Goal: Transaction & Acquisition: Purchase product/service

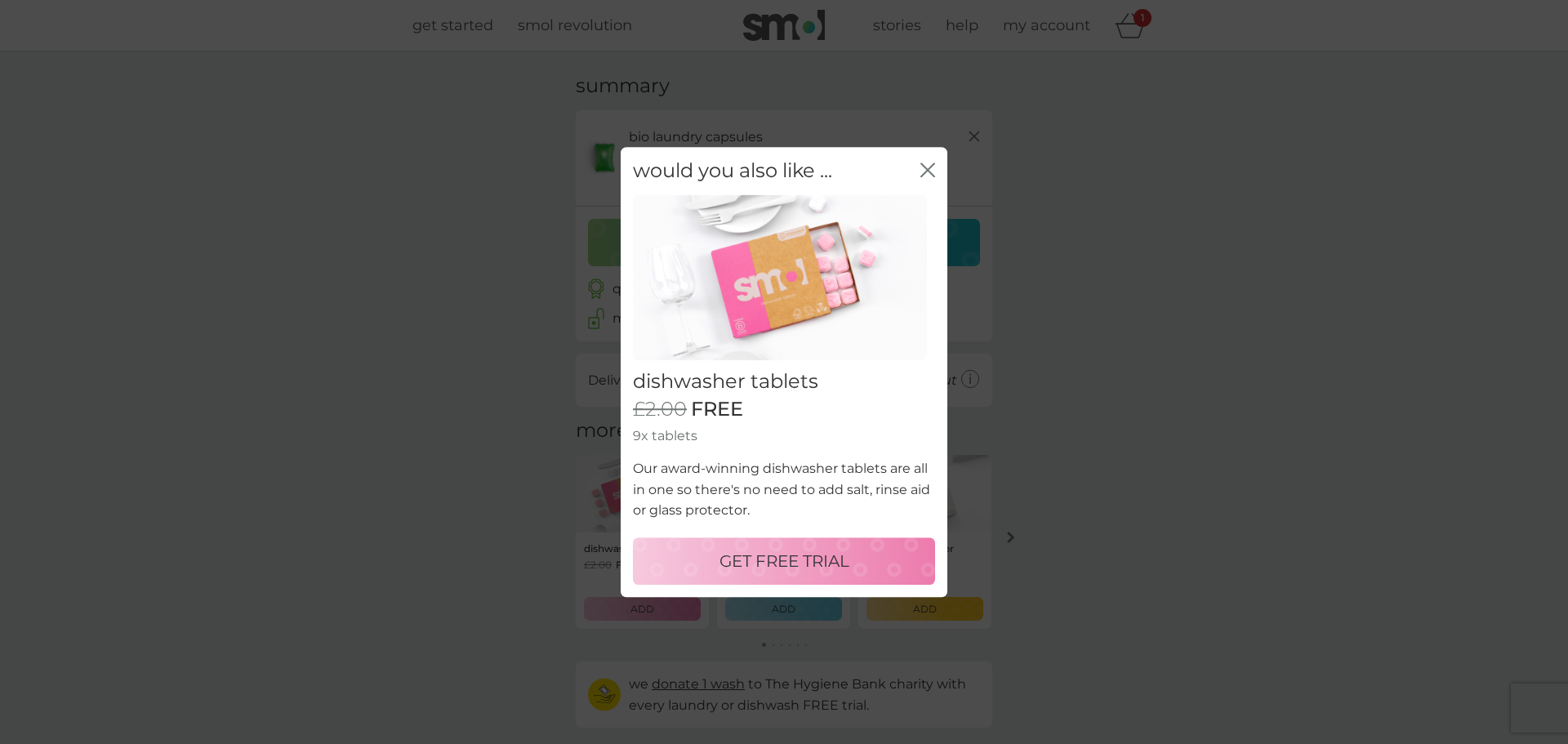
click at [830, 560] on p "GET FREE TRIAL" at bounding box center [784, 560] width 130 height 26
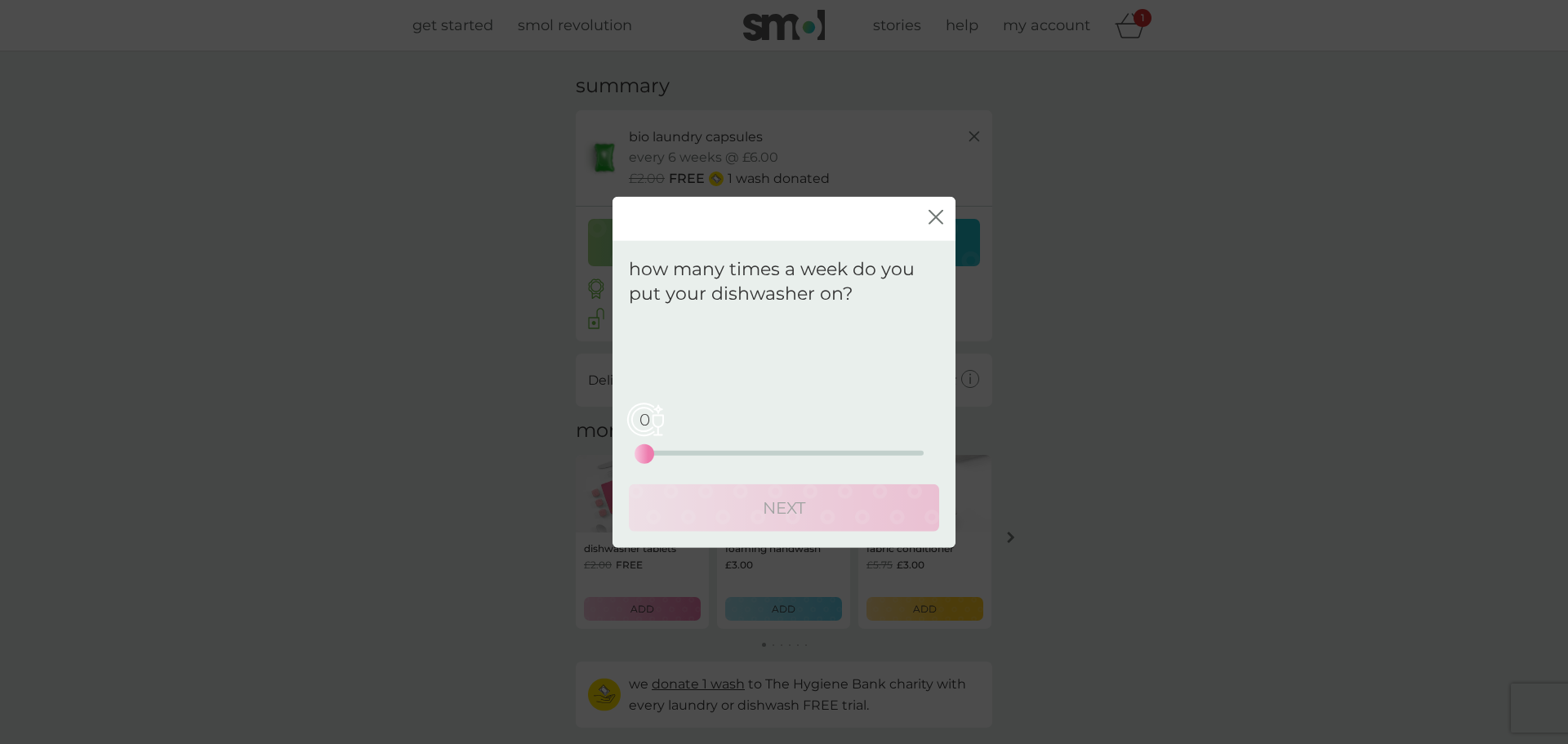
click at [693, 451] on div "0 0 12.5 25" at bounding box center [784, 453] width 280 height 4
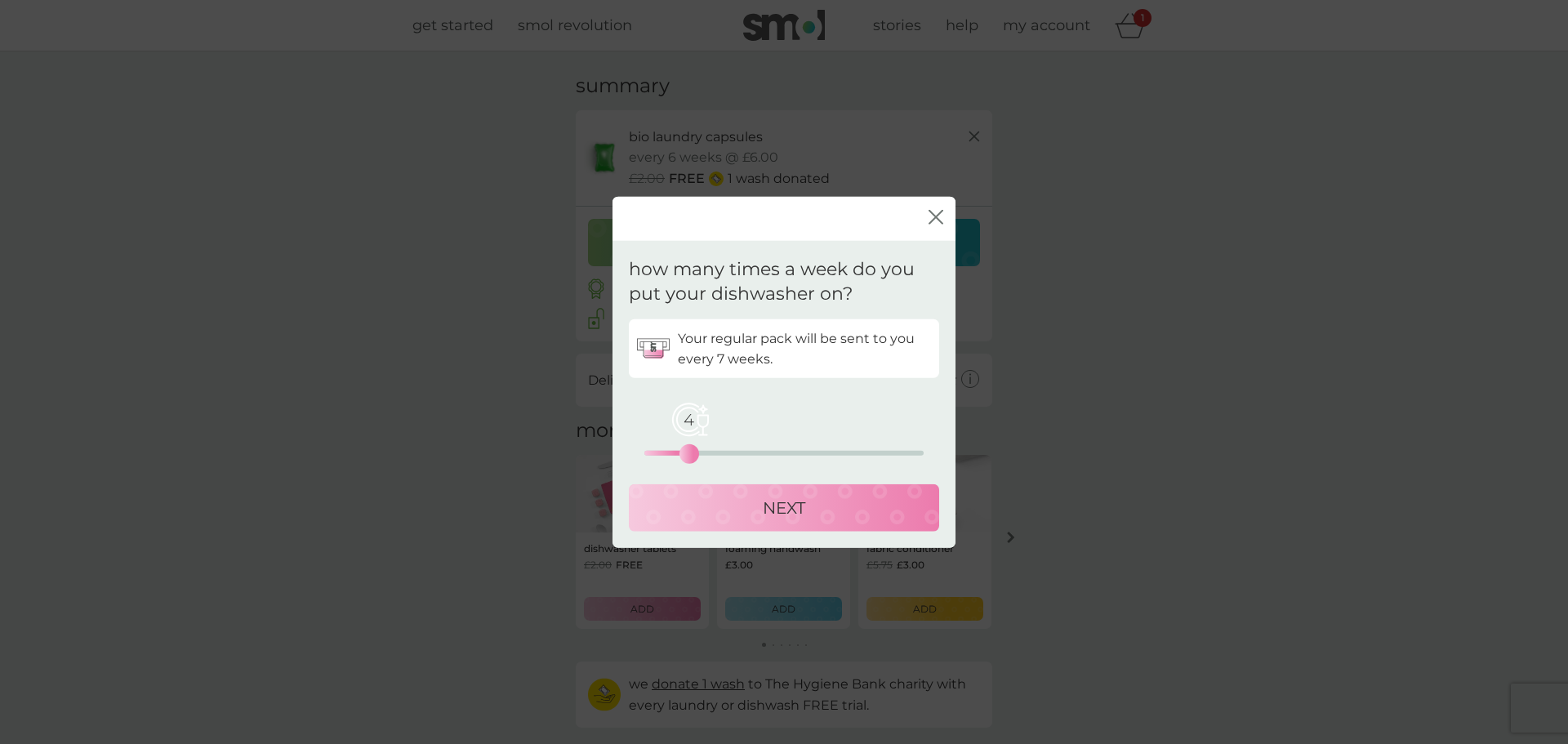
click at [745, 502] on div "NEXT" at bounding box center [784, 507] width 278 height 26
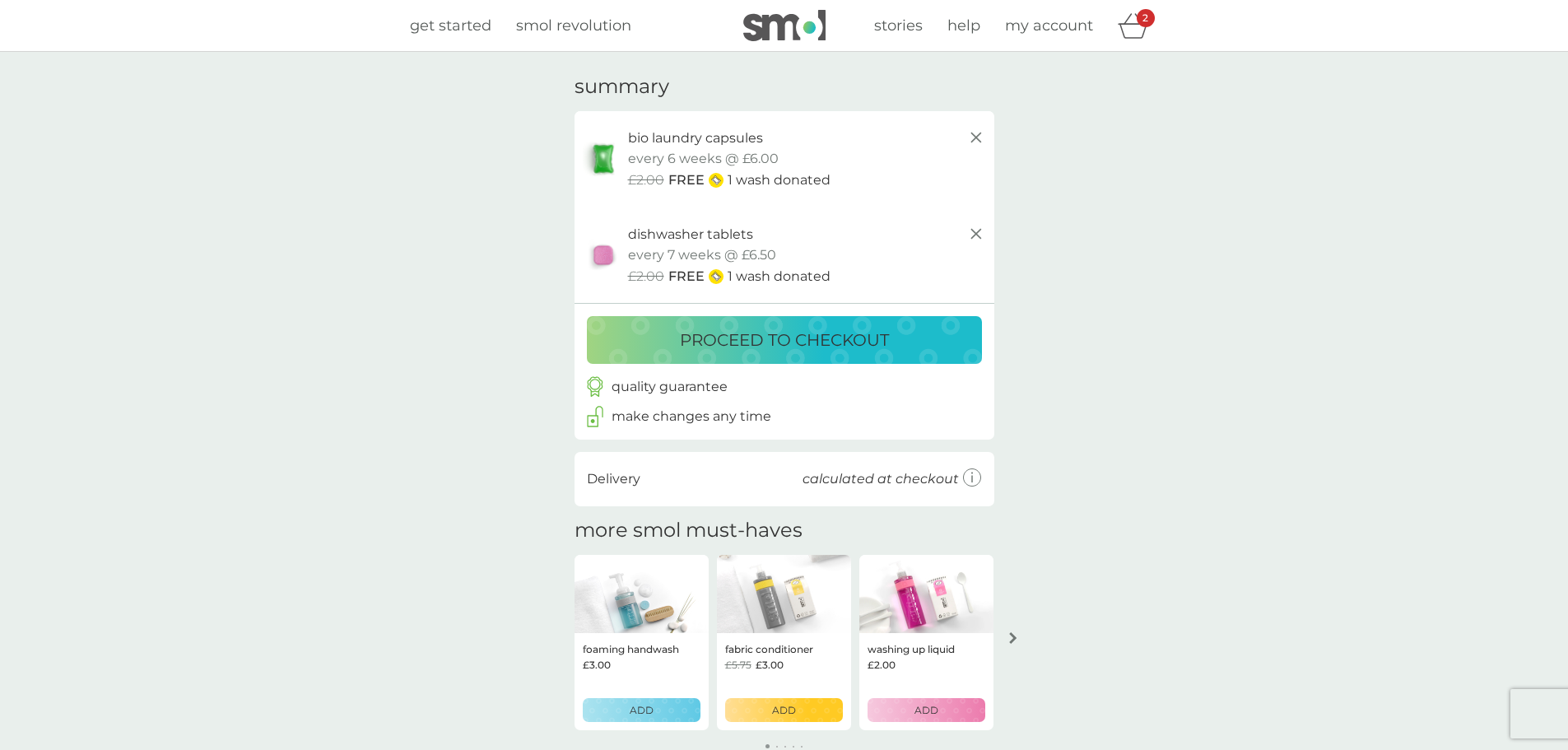
click at [823, 345] on p "proceed to checkout" at bounding box center [784, 339] width 209 height 26
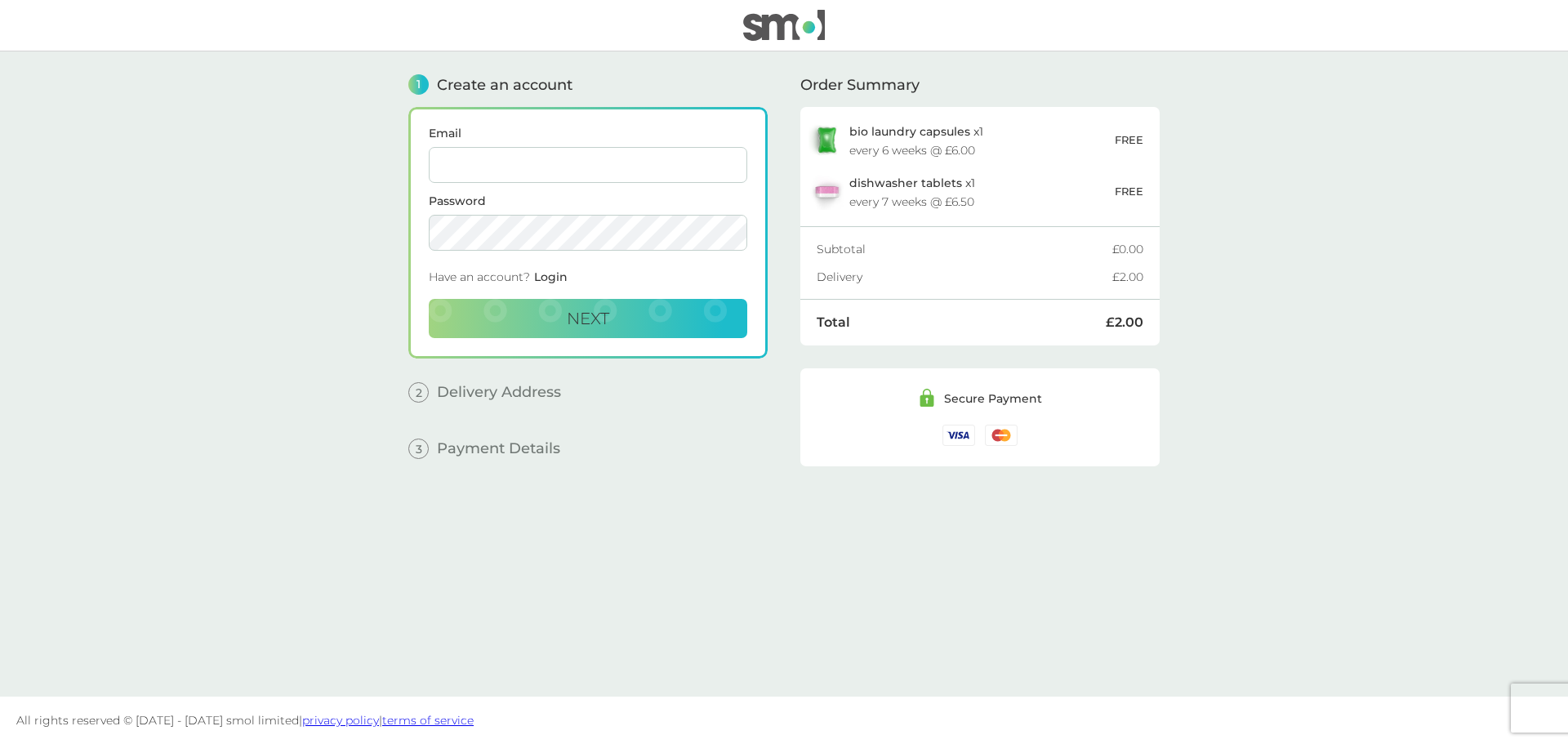
click at [519, 163] on input "Email" at bounding box center [588, 165] width 319 height 36
type input "[EMAIL_ADDRESS][DOMAIN_NAME]"
click at [588, 319] on span "Next" at bounding box center [588, 319] width 43 height 20
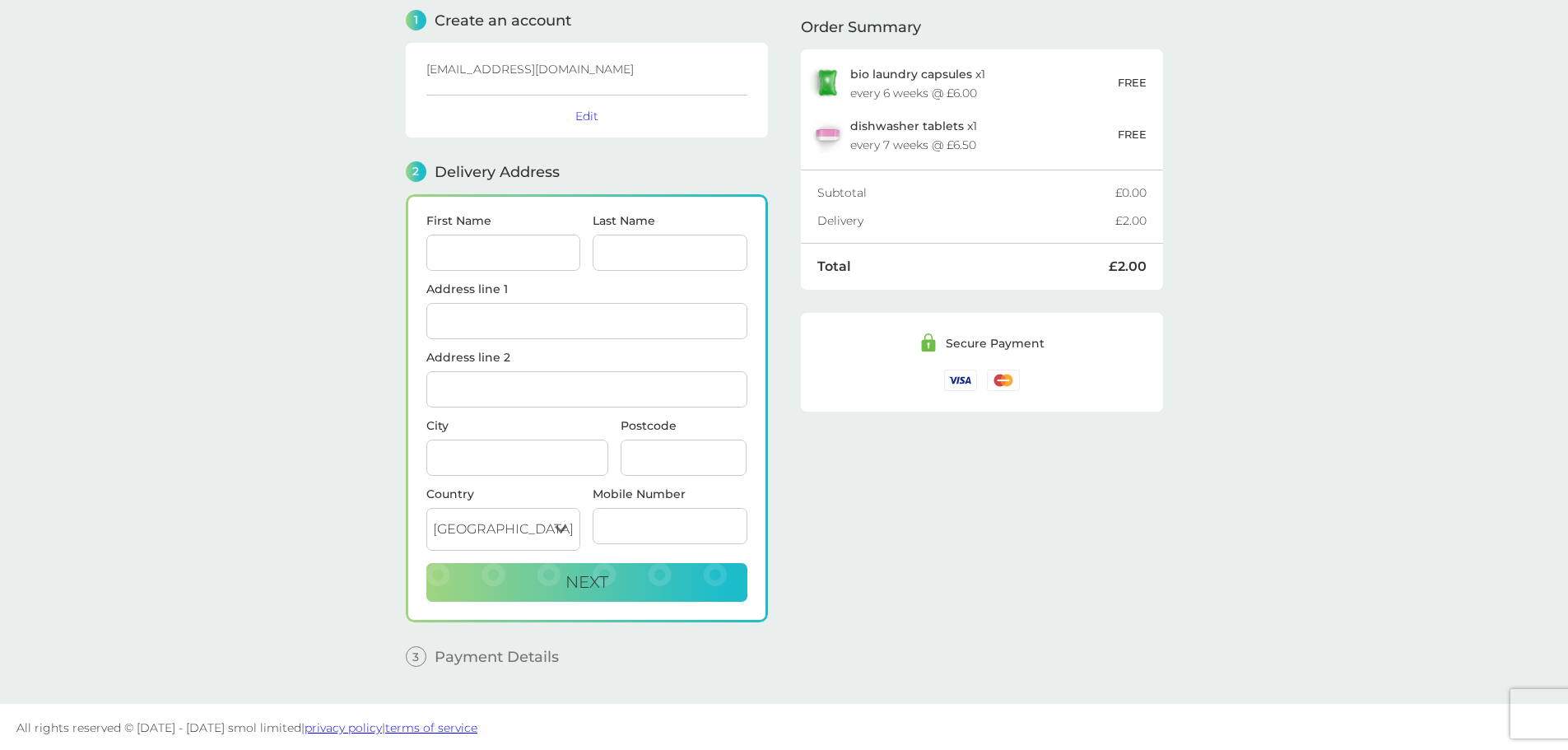
scroll to position [67, 0]
click at [536, 255] on input "First Name" at bounding box center [504, 251] width 155 height 36
type input "[PERSON_NAME]"
type input "Wetton"
type input "The Paddocks"
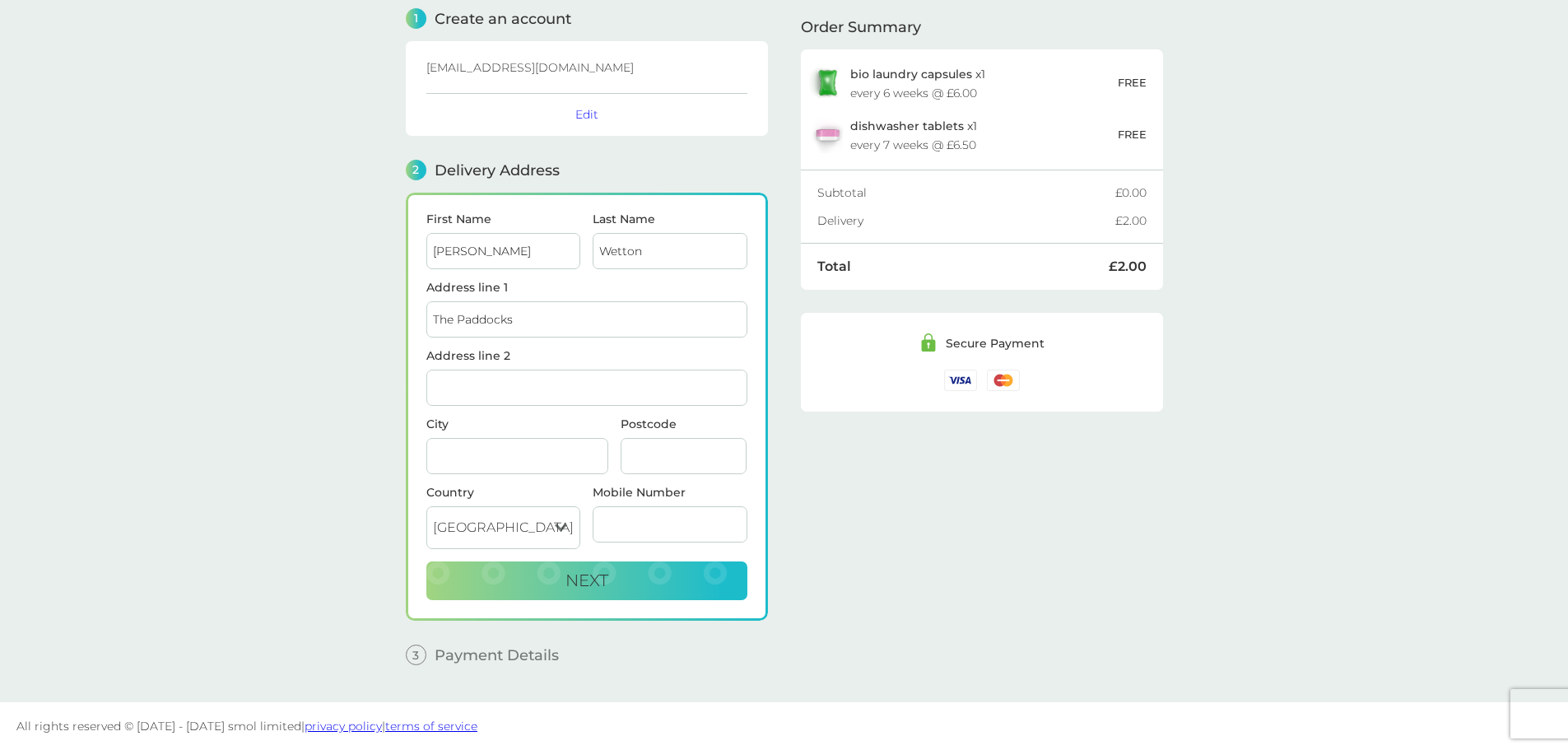
type input "[GEOGRAPHIC_DATA]"
type input "Eastergate"
type input "PO20 3SJ"
type input "07867550236"
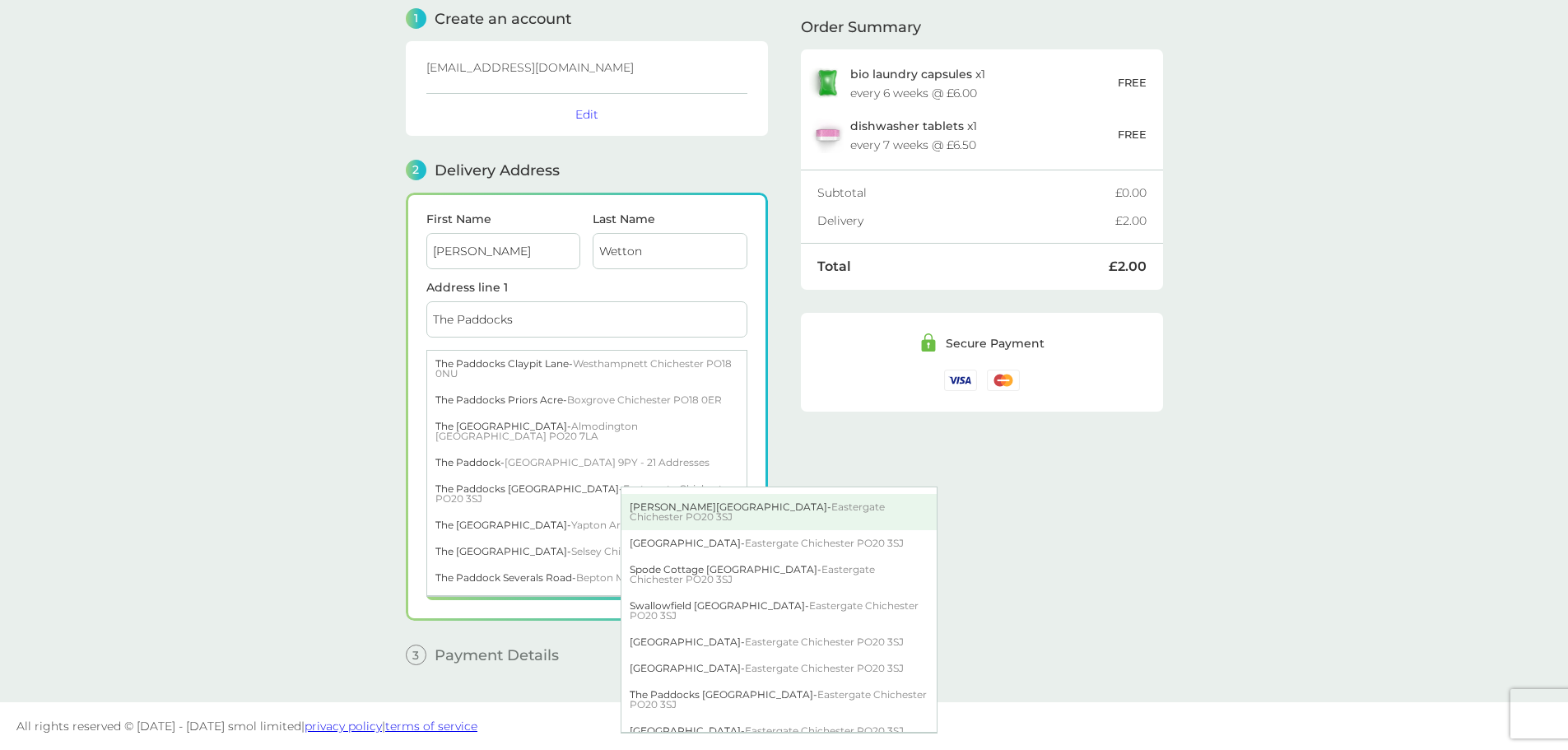
scroll to position [1066, 0]
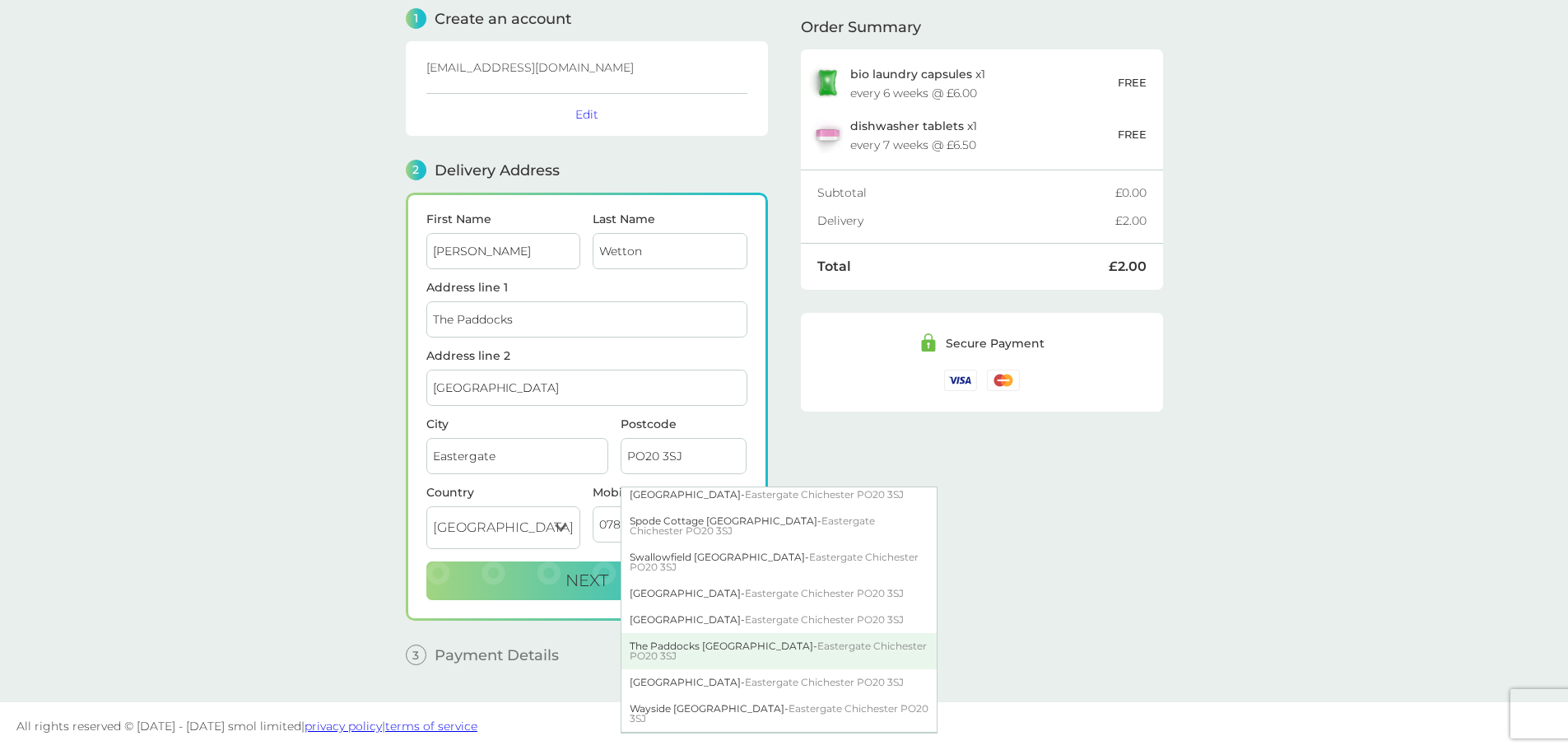
click at [764, 640] on div "The Paddocks [GEOGRAPHIC_DATA] - Eastergate [GEOGRAPHIC_DATA] PO20 3SJ" at bounding box center [779, 651] width 315 height 36
type input "The Paddocks, [GEOGRAPHIC_DATA]"
type input "Eastergate"
type input "Chichester"
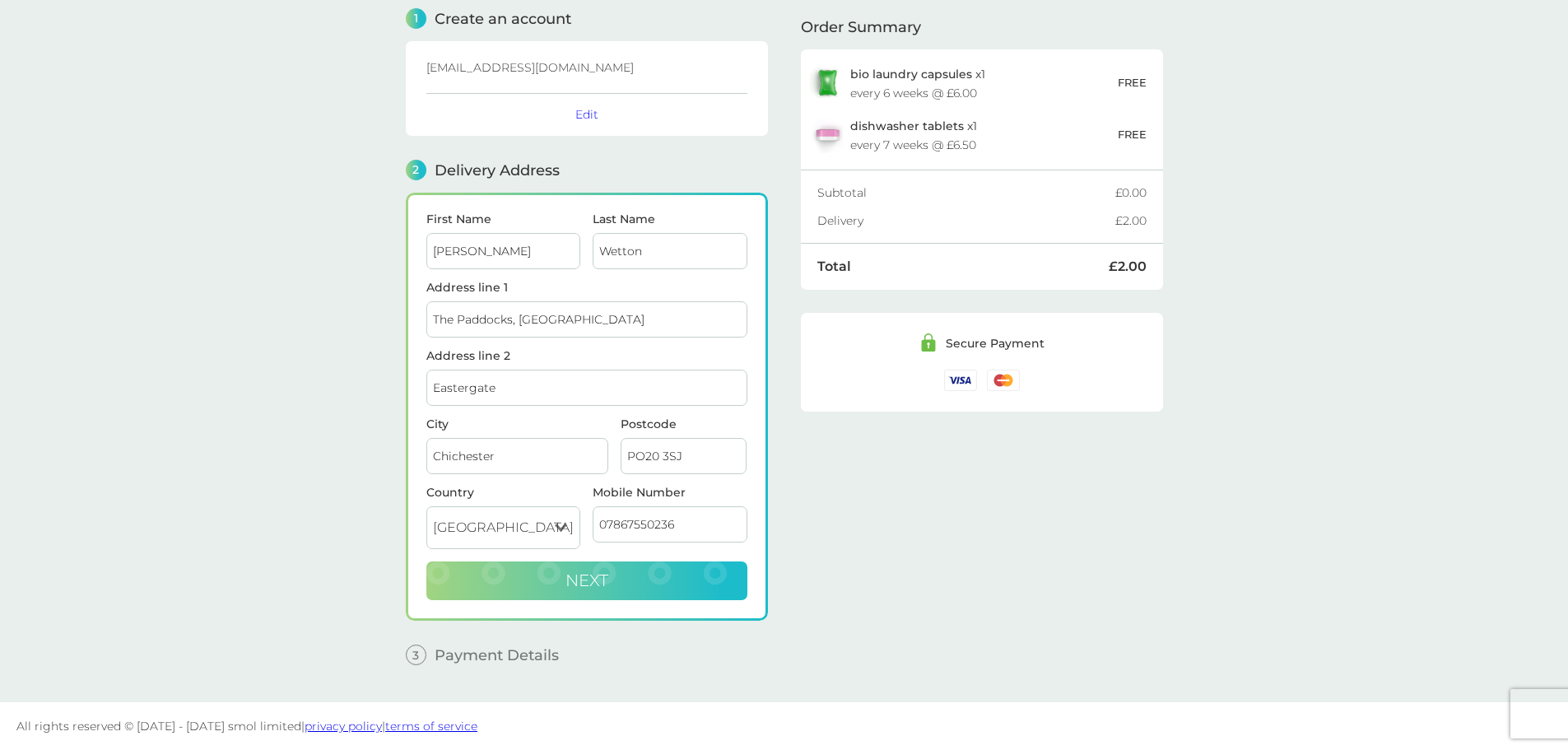
click at [638, 583] on button "Next" at bounding box center [587, 581] width 322 height 40
checkbox input "true"
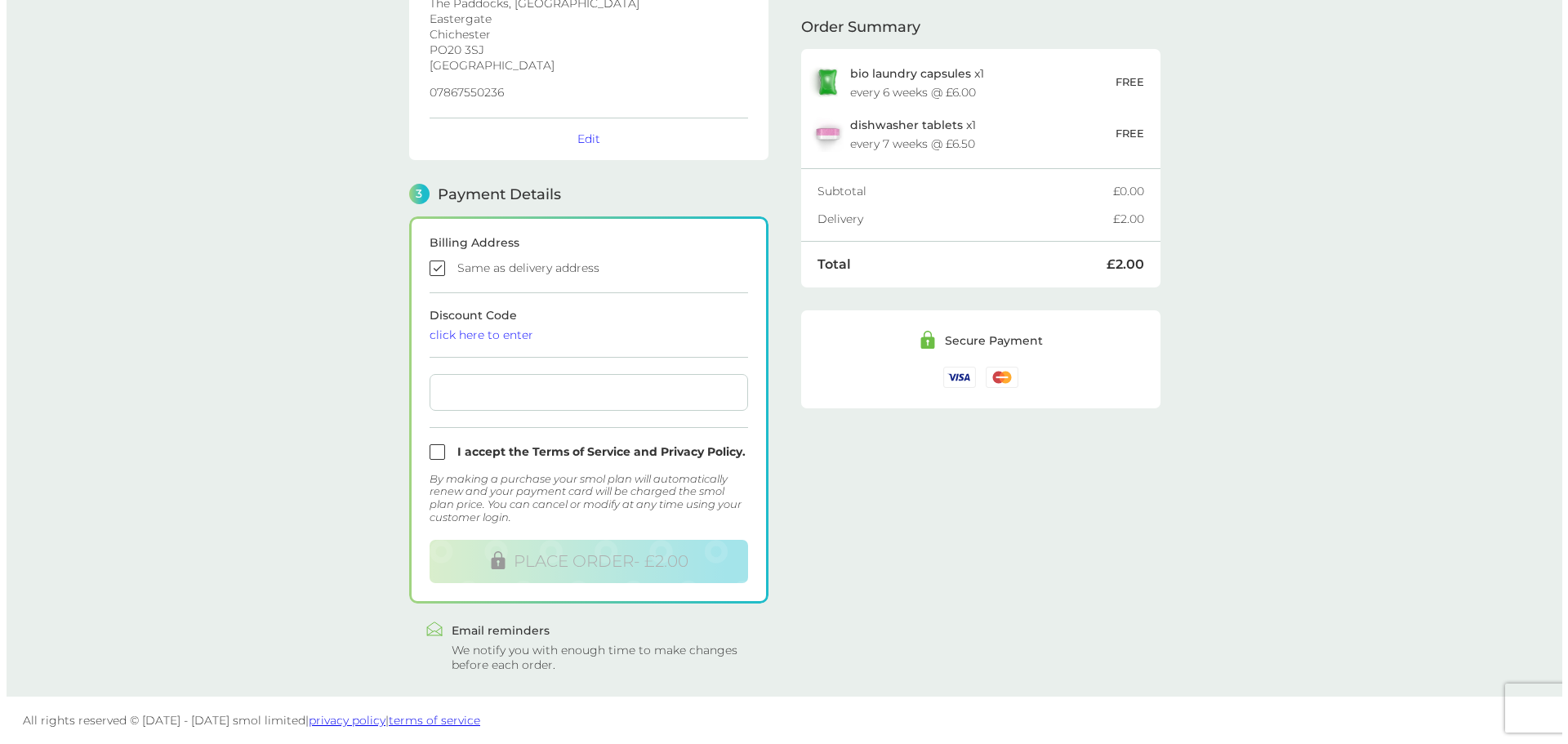
scroll to position [0, 0]
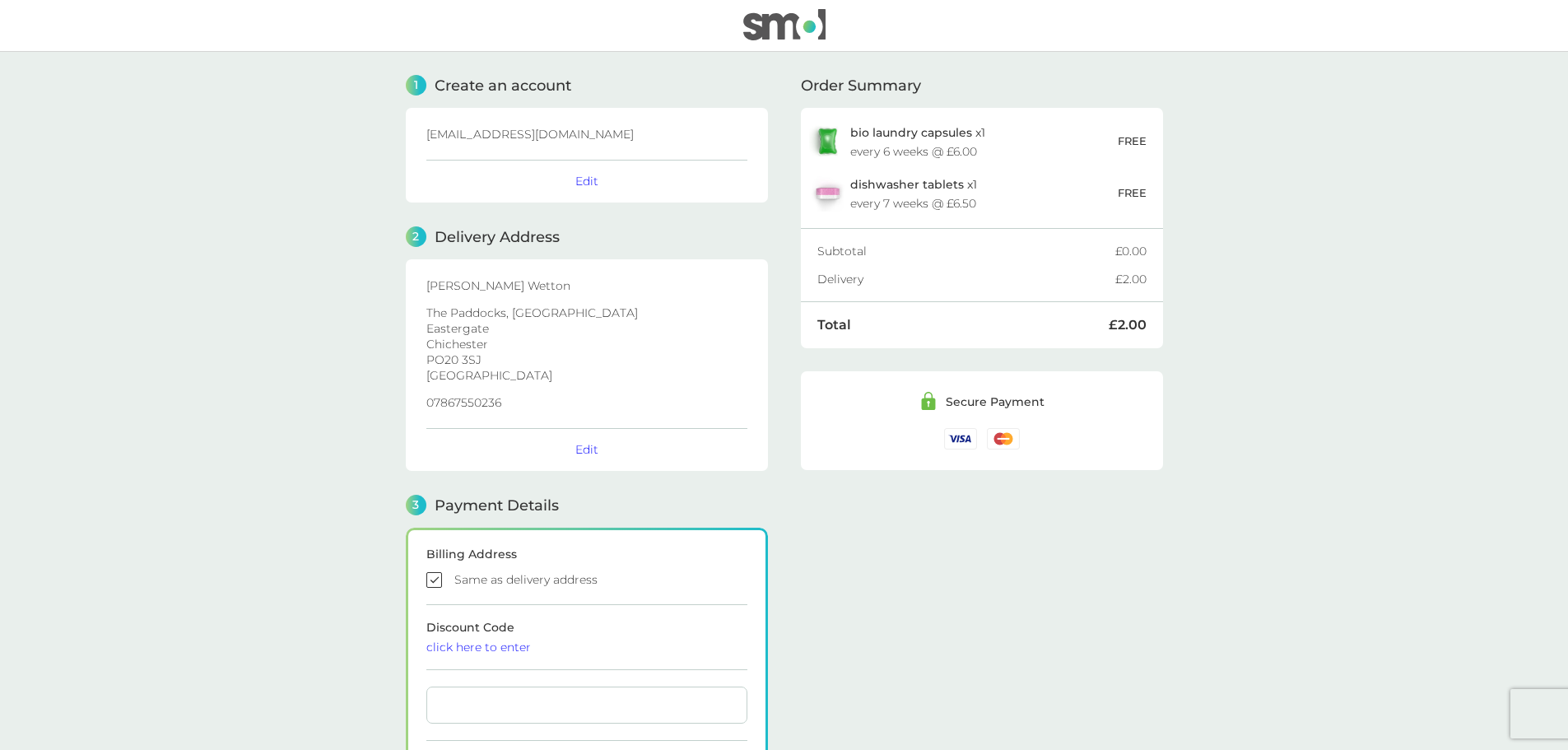
click at [805, 33] on img at bounding box center [784, 24] width 82 height 32
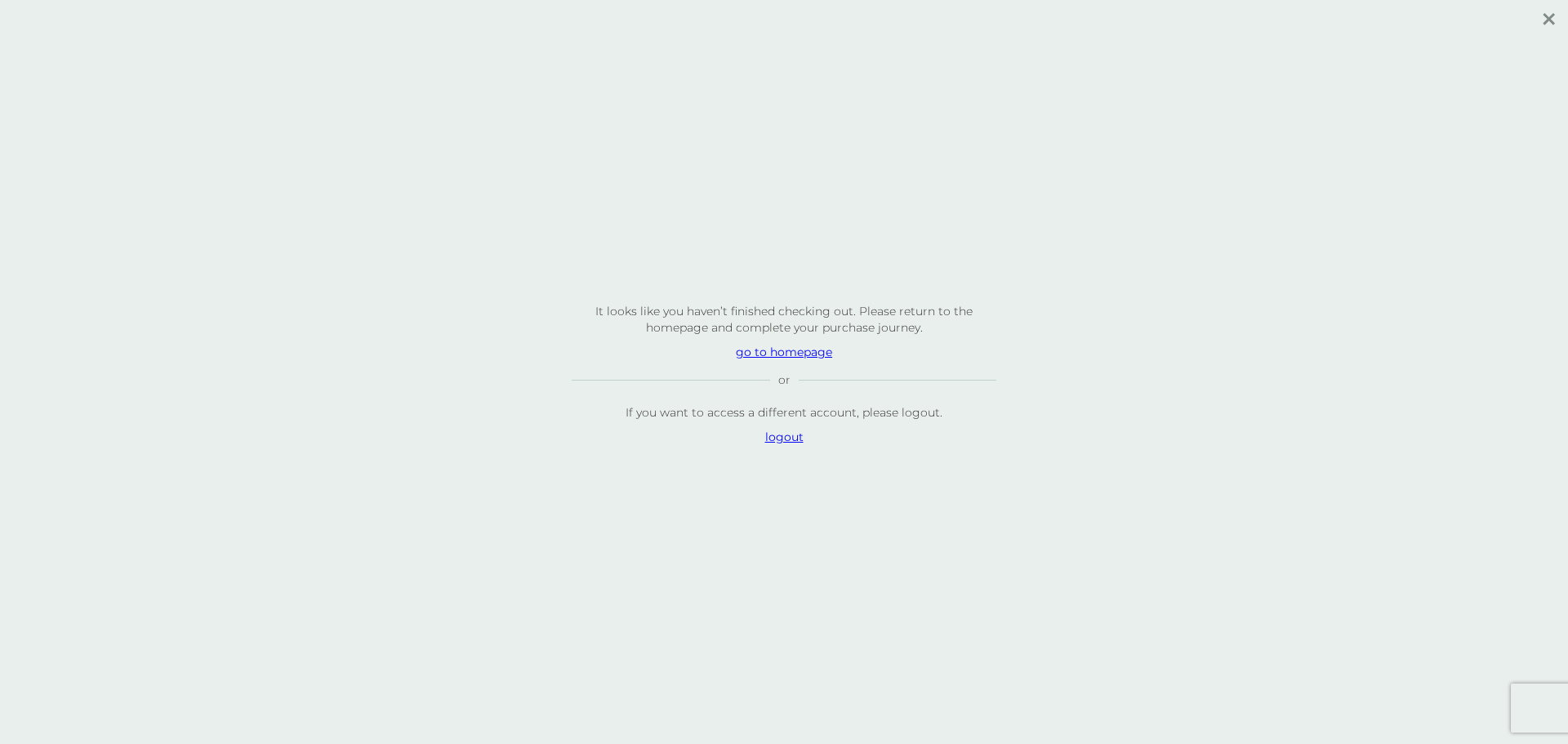
click at [820, 351] on p "go to homepage" at bounding box center [784, 352] width 424 height 16
